Goal: Find specific page/section: Find specific page/section

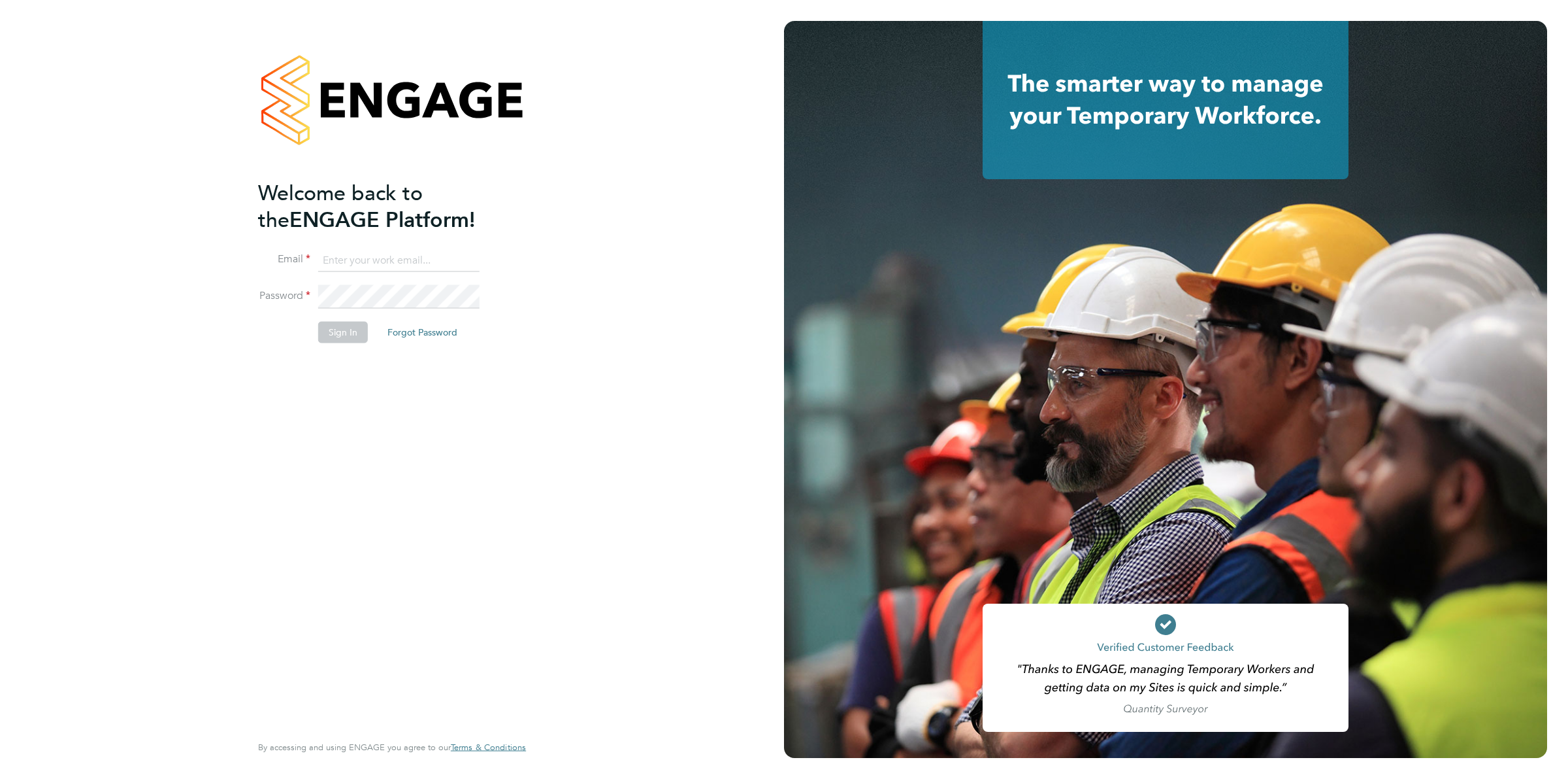
type input "ollie.dart@novaeducation.net"
click at [337, 331] on button "Sign In" at bounding box center [343, 331] width 50 height 21
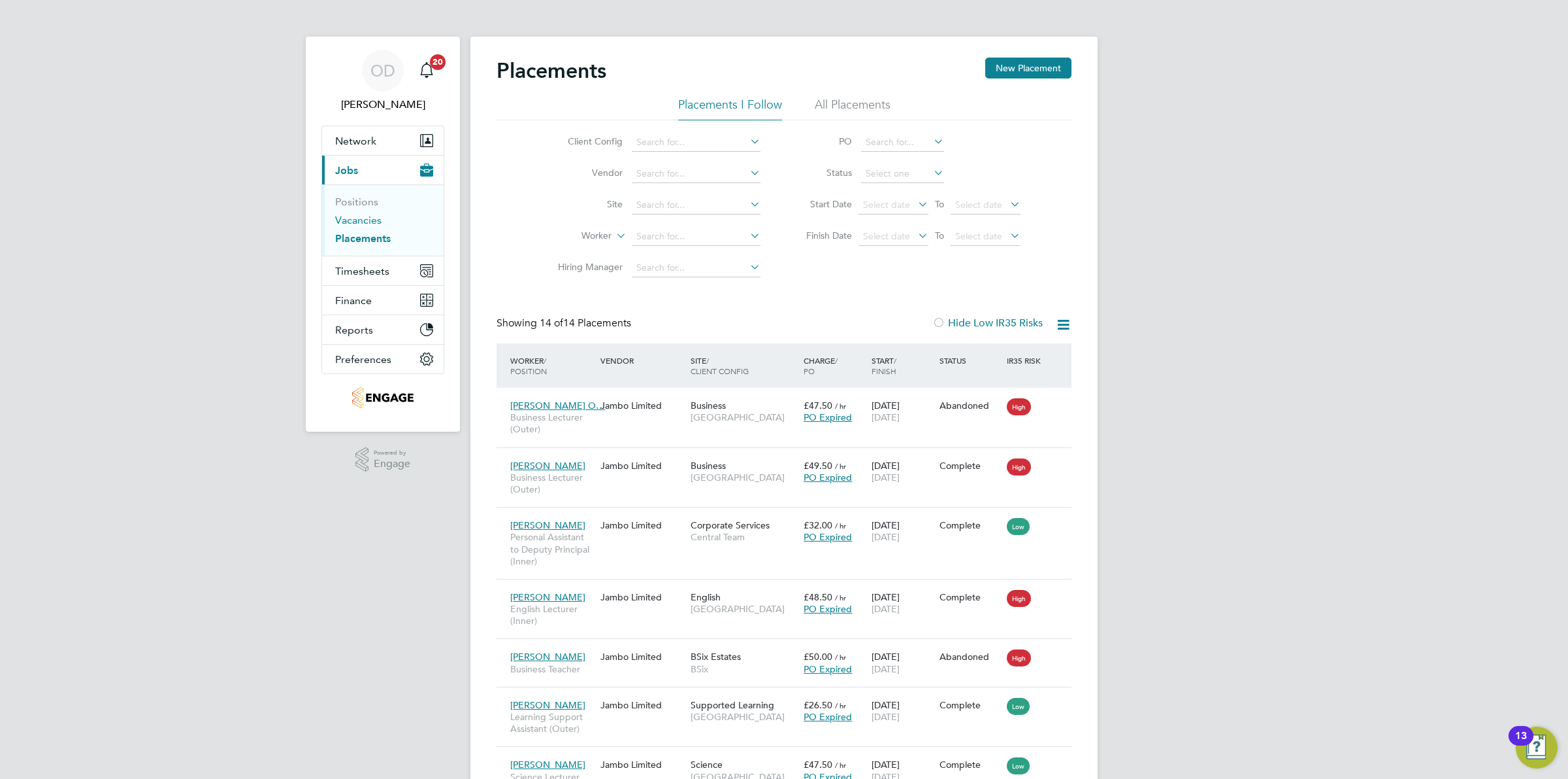
click at [363, 219] on link "Vacancies" at bounding box center [358, 219] width 47 height 13
